Goal: Information Seeking & Learning: Learn about a topic

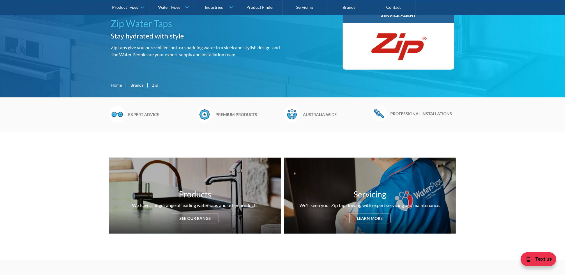
scroll to position [117, 0]
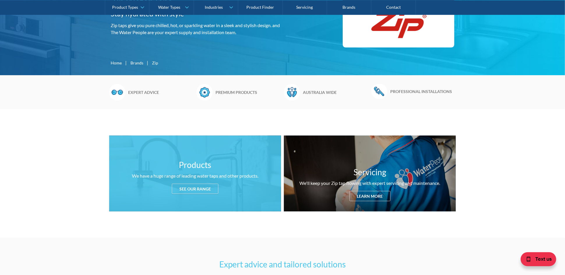
click at [194, 191] on div "See our range" at bounding box center [195, 189] width 47 height 10
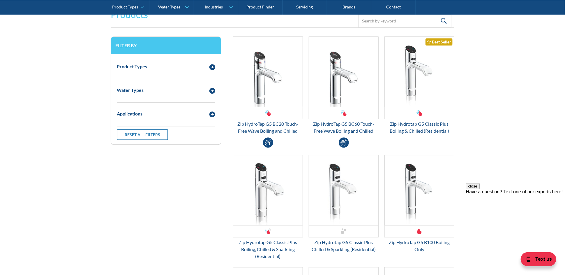
scroll to position [771, 0]
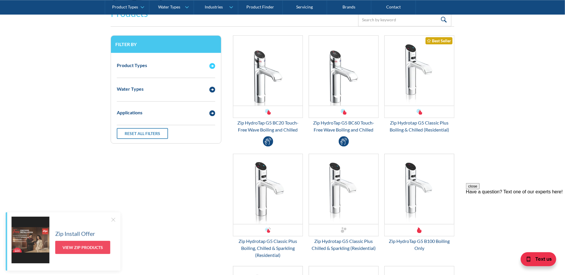
click at [145, 62] on div "Product Types" at bounding box center [132, 65] width 30 height 7
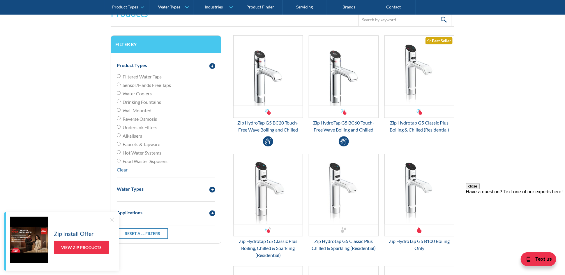
click at [117, 78] on input "Hot Water Systems" at bounding box center [119, 76] width 4 height 4
radio input "true"
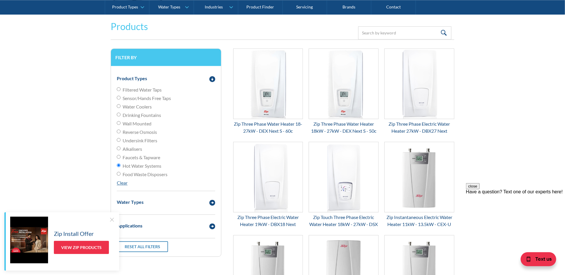
scroll to position [771, 0]
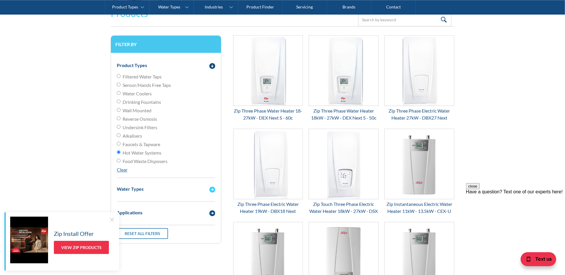
click at [145, 189] on div "Water Types" at bounding box center [160, 188] width 93 height 7
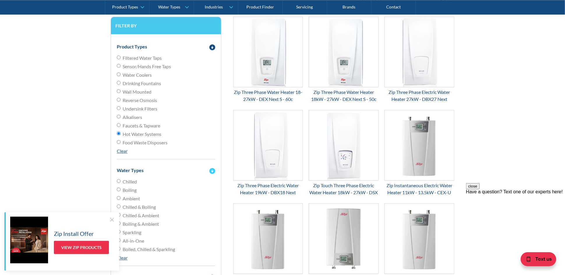
scroll to position [829, 0]
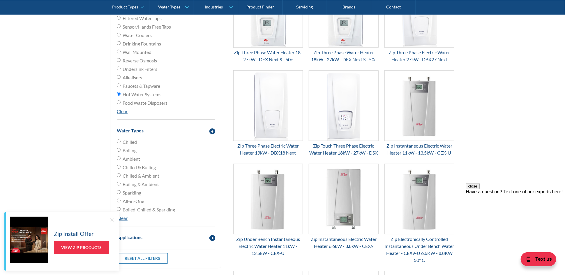
click at [118, 152] on label "Boiling" at bounding box center [166, 150] width 99 height 7
click at [118, 143] on input "Boiling" at bounding box center [119, 141] width 4 height 4
radio input "true"
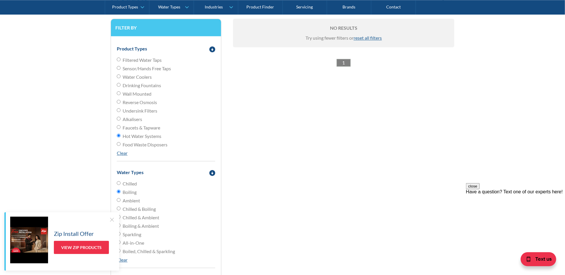
scroll to position [829, 0]
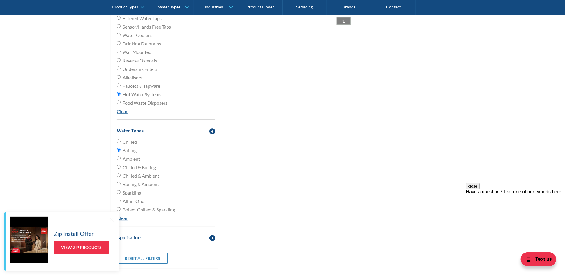
click at [120, 112] on link "Clear" at bounding box center [122, 111] width 11 height 6
radio input "false"
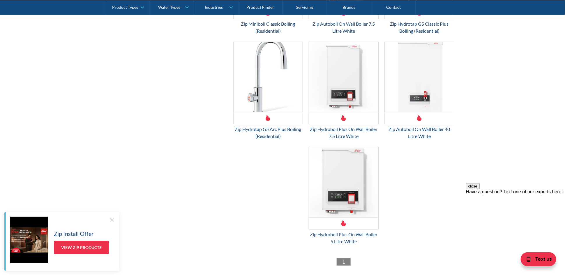
scroll to position [1412, 0]
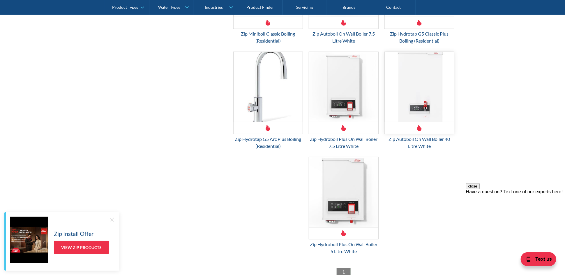
click at [418, 93] on img "Email Form 3" at bounding box center [419, 87] width 69 height 70
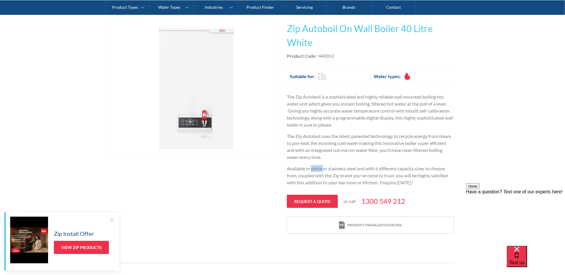
drag, startPoint x: 312, startPoint y: 168, endPoint x: 325, endPoint y: 168, distance: 12.5
click at [325, 168] on p "Available in white or stainless steel and with 6 different capacity sizes to ch…" at bounding box center [371, 175] width 168 height 21
click at [497, 172] on div "Play video Fits Most Brands Best Seller No items found. This tap design is incl…" at bounding box center [282, 125] width 565 height 236
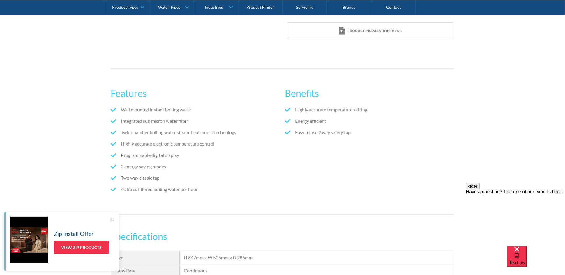
scroll to position [321, 0]
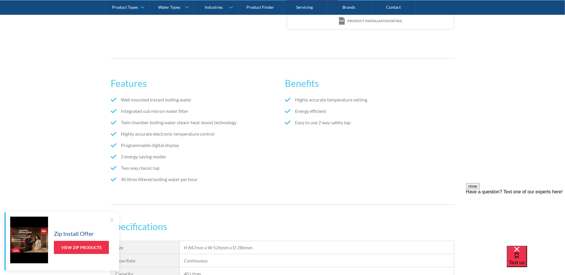
click at [268, 153] on li "2 energy saving modes" at bounding box center [196, 156] width 170 height 7
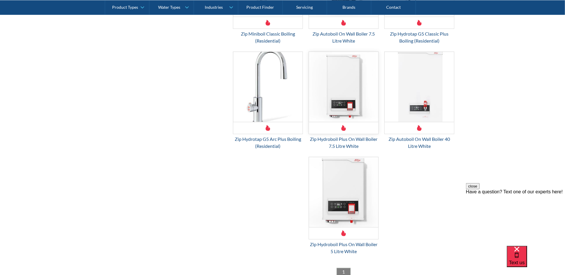
click at [365, 101] on img "Email Form 3" at bounding box center [343, 87] width 69 height 70
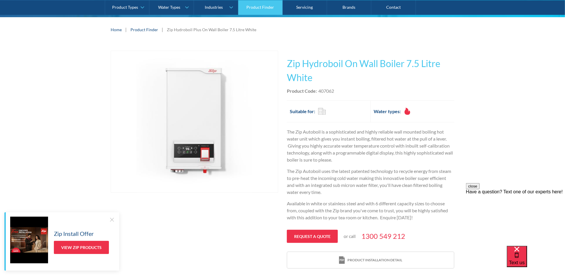
scroll to position [58, 0]
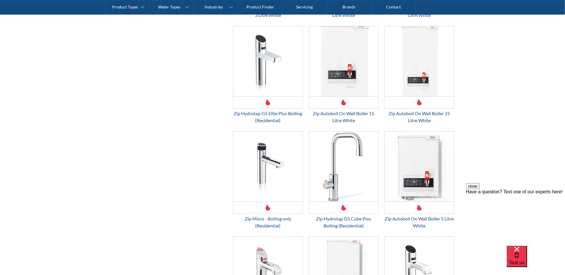
scroll to position [1121, 0]
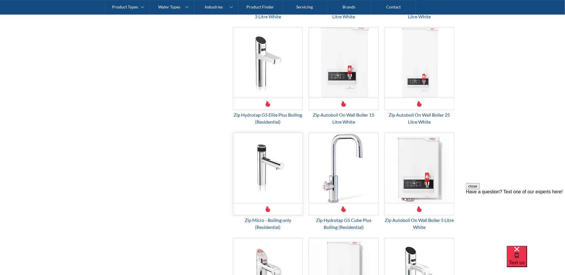
click at [260, 157] on img "Email Form 3" at bounding box center [267, 168] width 69 height 70
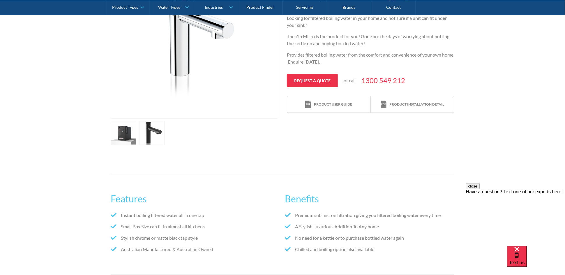
scroll to position [204, 0]
